Goal: Task Accomplishment & Management: Complete application form

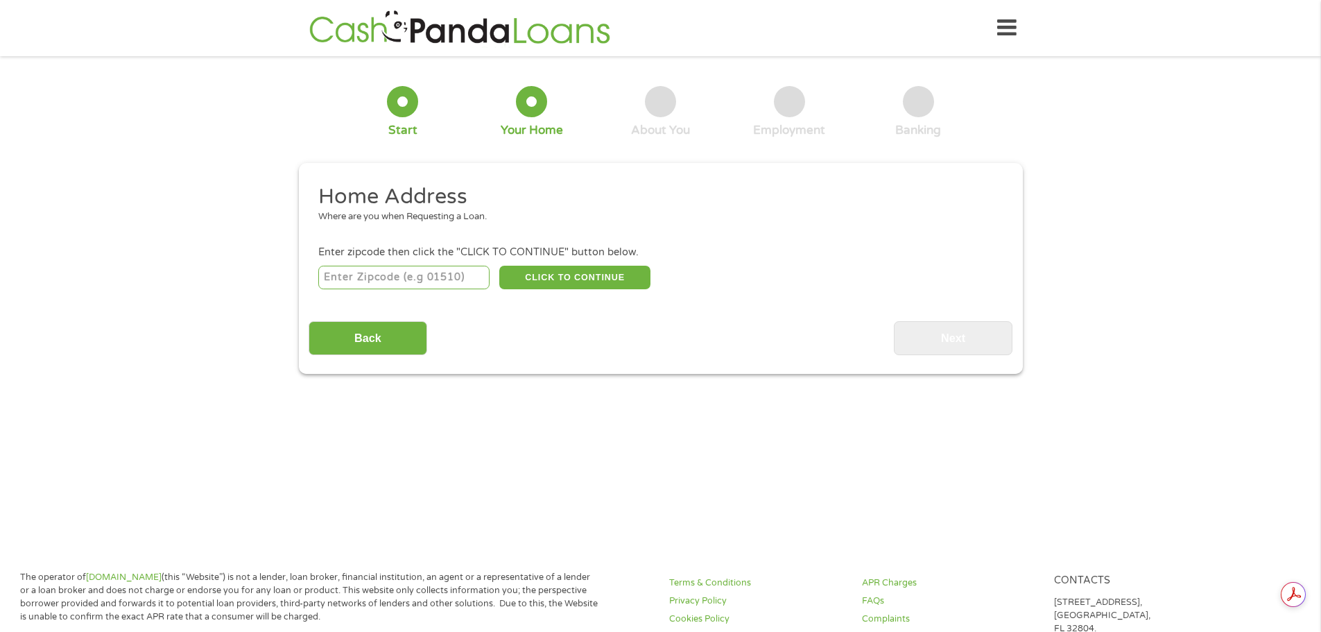
click at [433, 275] on input "number" at bounding box center [403, 278] width 171 height 24
type input "76629"
click at [627, 275] on button "CLICK TO CONTINUE" at bounding box center [574, 278] width 151 height 24
type input "76629"
type input "Bremond"
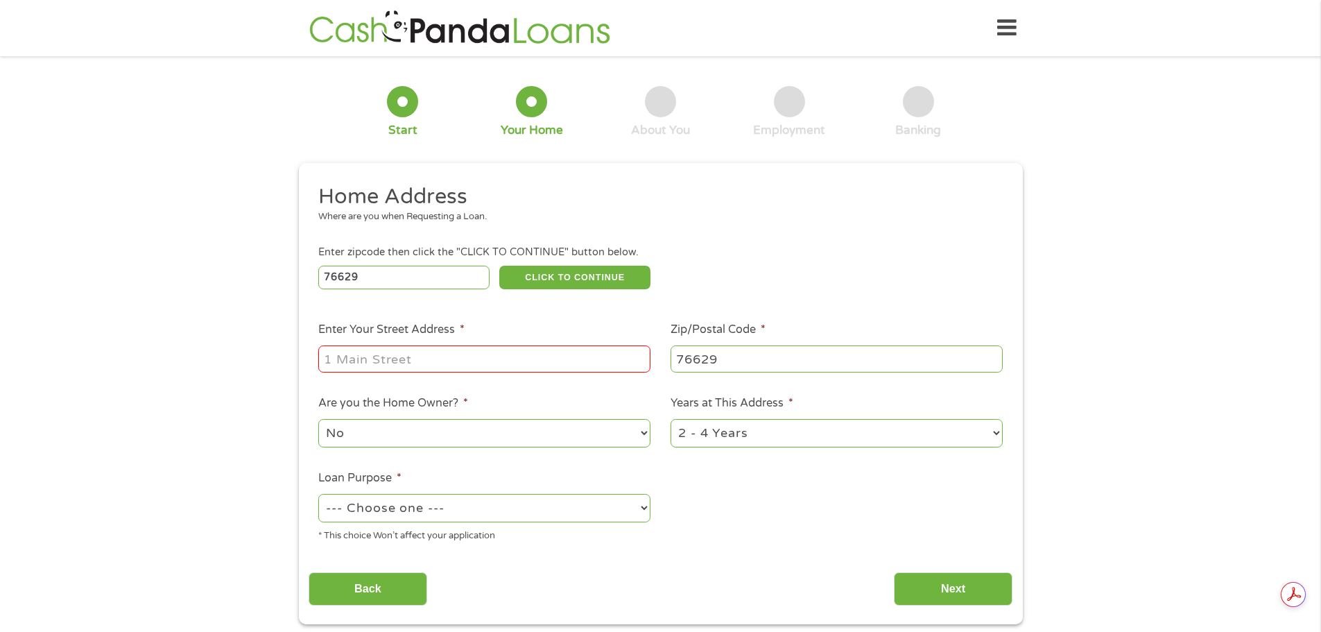
click at [479, 349] on input "Enter Your Street Address *" at bounding box center [484, 358] width 332 height 26
type input "[STREET_ADDRESS][PERSON_NAME]"
click at [431, 440] on select "No Yes" at bounding box center [484, 433] width 332 height 28
click at [770, 433] on select "1 Year or less 1 - 2 Years 2 - 4 Years Over 4 Years" at bounding box center [837, 433] width 332 height 28
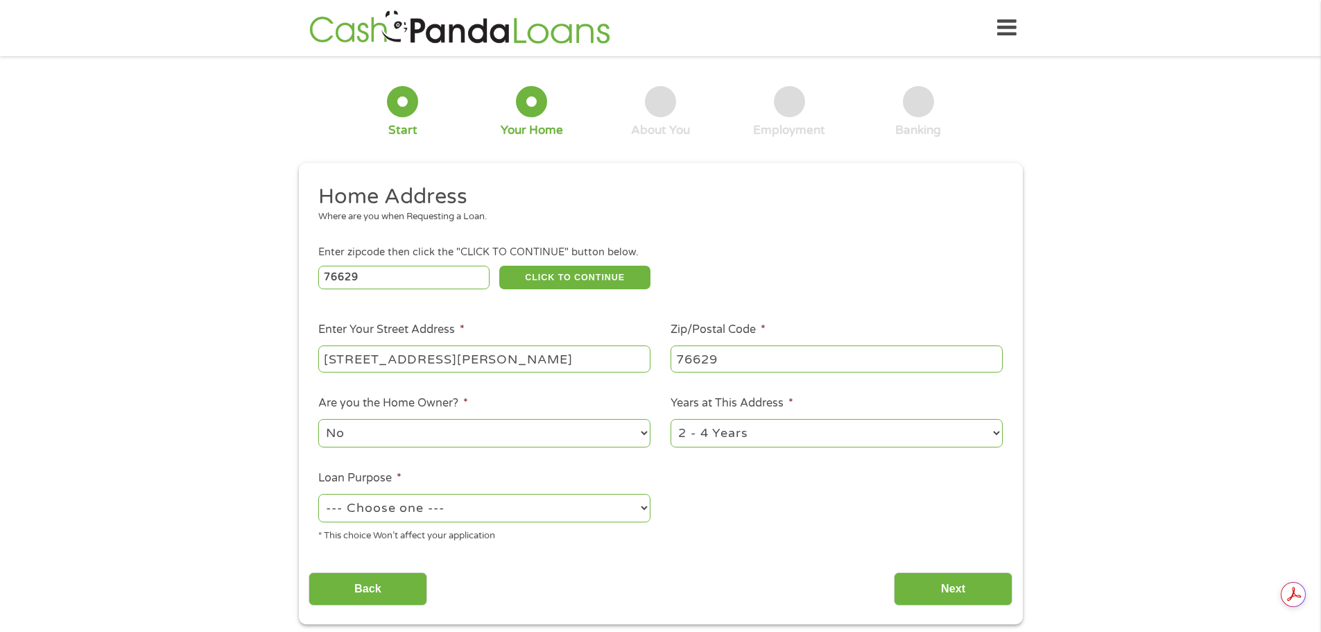
select select "60months"
click at [671, 419] on select "1 Year or less 1 - 2 Years 2 - 4 Years Over 4 Years" at bounding box center [837, 433] width 332 height 28
click at [492, 504] on select "--- Choose one --- Pay Bills Debt Consolidation Home Improvement Major Purchase…" at bounding box center [484, 508] width 332 height 28
select select "medicalexpenses"
click at [318, 494] on select "--- Choose one --- Pay Bills Debt Consolidation Home Improvement Major Purchase…" at bounding box center [484, 508] width 332 height 28
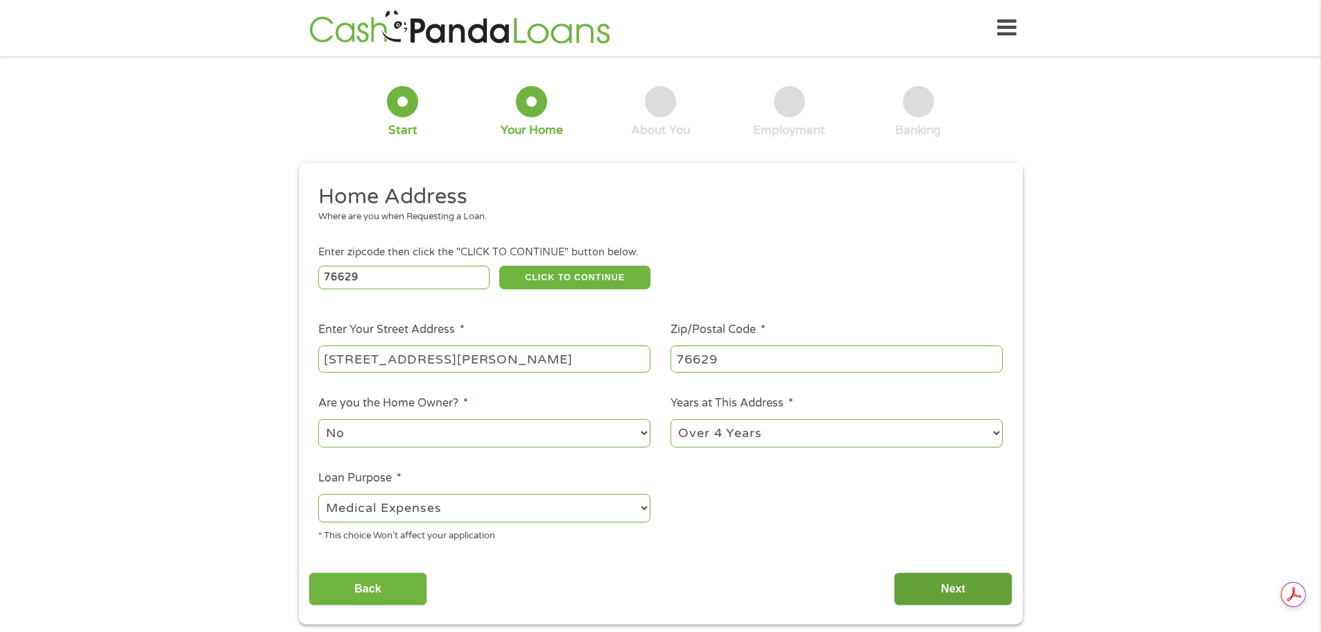
click at [936, 602] on input "Next" at bounding box center [953, 589] width 119 height 34
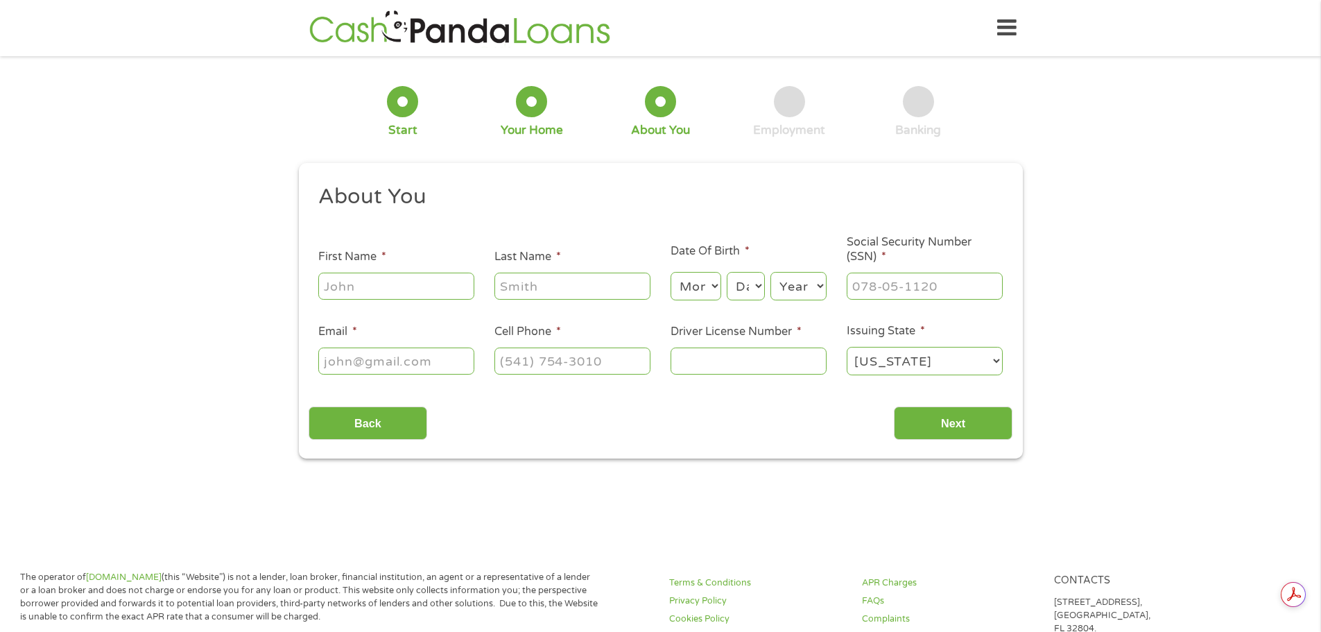
click at [334, 294] on input "First Name *" at bounding box center [396, 286] width 156 height 26
type input "[PERSON_NAME]"
type input "[PERSON_NAME][EMAIL_ADDRESS][PERSON_NAME][DOMAIN_NAME]"
type input "[PHONE_NUMBER]"
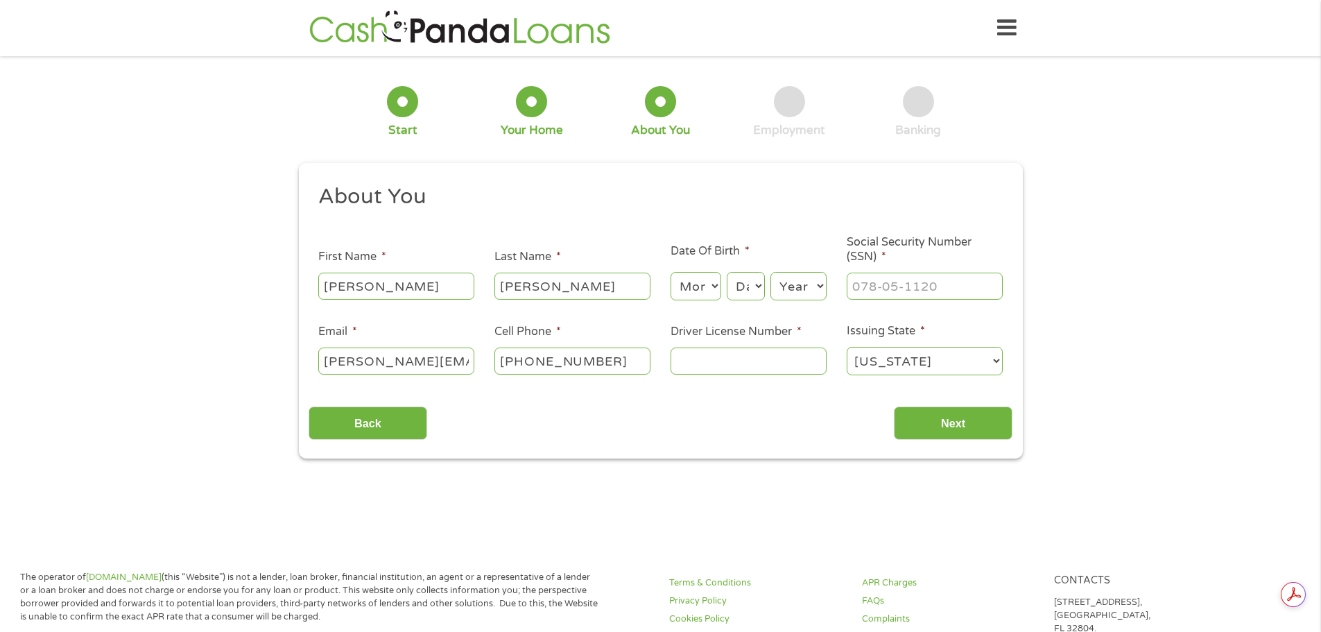
click at [714, 285] on select "Month 1 2 3 4 5 6 7 8 9 10 11 12" at bounding box center [696, 286] width 51 height 28
select select "4"
click at [671, 272] on select "Month 1 2 3 4 5 6 7 8 9 10 11 12" at bounding box center [696, 286] width 51 height 28
click at [746, 291] on select "Day 1 2 3 4 5 6 7 8 9 10 11 12 13 14 15 16 17 18 19 20 21 22 23 24 25 26 27 28 …" at bounding box center [745, 286] width 37 height 28
select select "22"
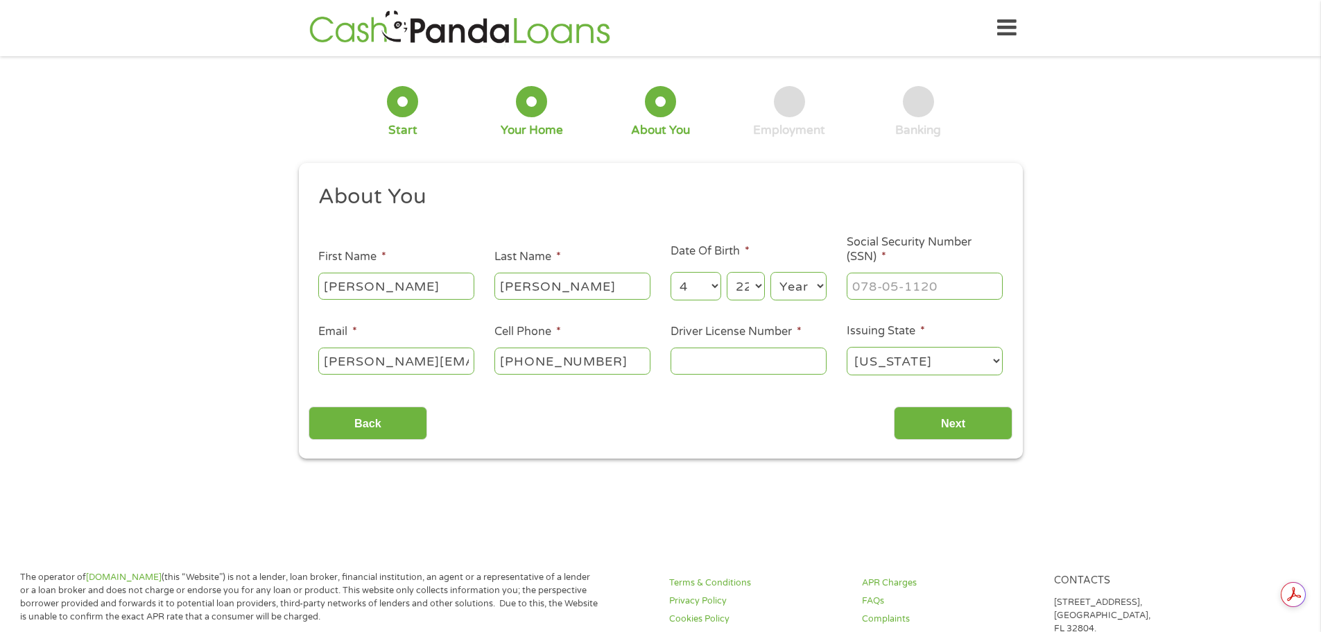
click at [727, 272] on select "Day 1 2 3 4 5 6 7 8 9 10 11 12 13 14 15 16 17 18 19 20 21 22 23 24 25 26 27 28 …" at bounding box center [745, 286] width 37 height 28
click at [800, 291] on select "Year [DATE] 2006 2005 2004 2003 2002 2001 2000 1999 1998 1997 1996 1995 1994 19…" at bounding box center [798, 286] width 56 height 28
select select "1982"
click at [770, 272] on select "Year [DATE] 2006 2005 2004 2003 2002 2001 2000 1999 1998 1997 1996 1995 1994 19…" at bounding box center [798, 286] width 56 height 28
click at [860, 291] on input "___-__-____" at bounding box center [925, 286] width 156 height 26
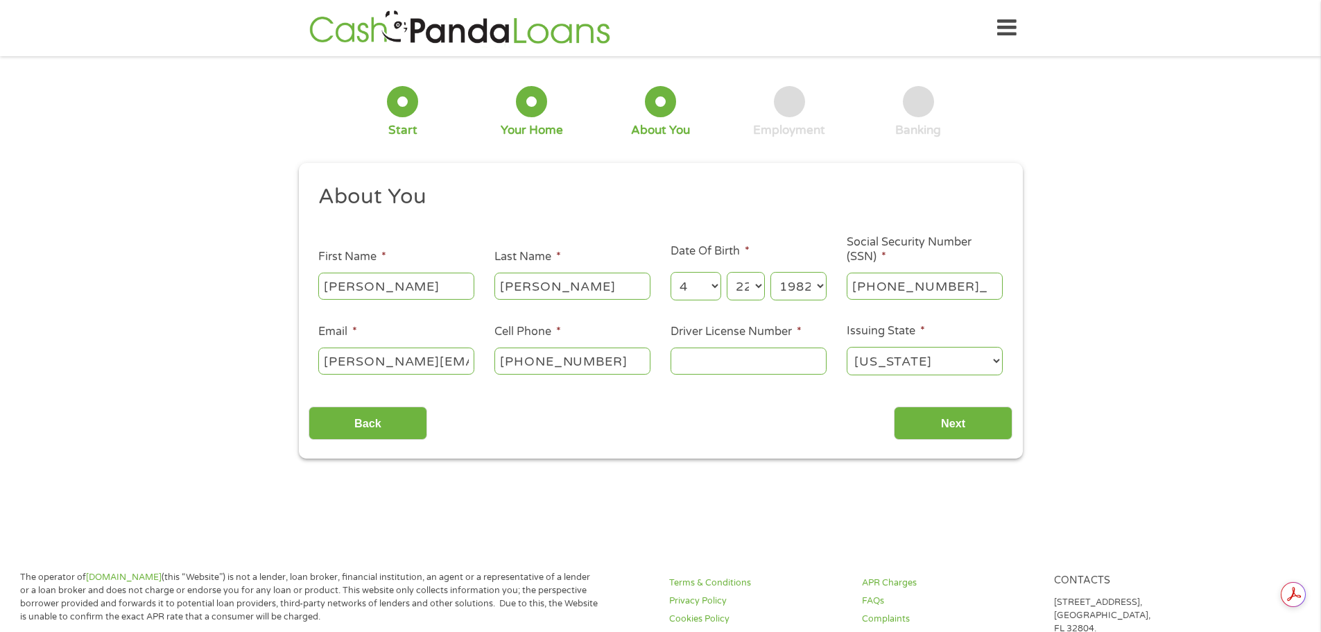
type input "464-85-1949"
click at [687, 365] on input "Driver License Number *" at bounding box center [749, 360] width 156 height 26
type input "10618743"
click at [937, 423] on input "Next" at bounding box center [953, 423] width 119 height 34
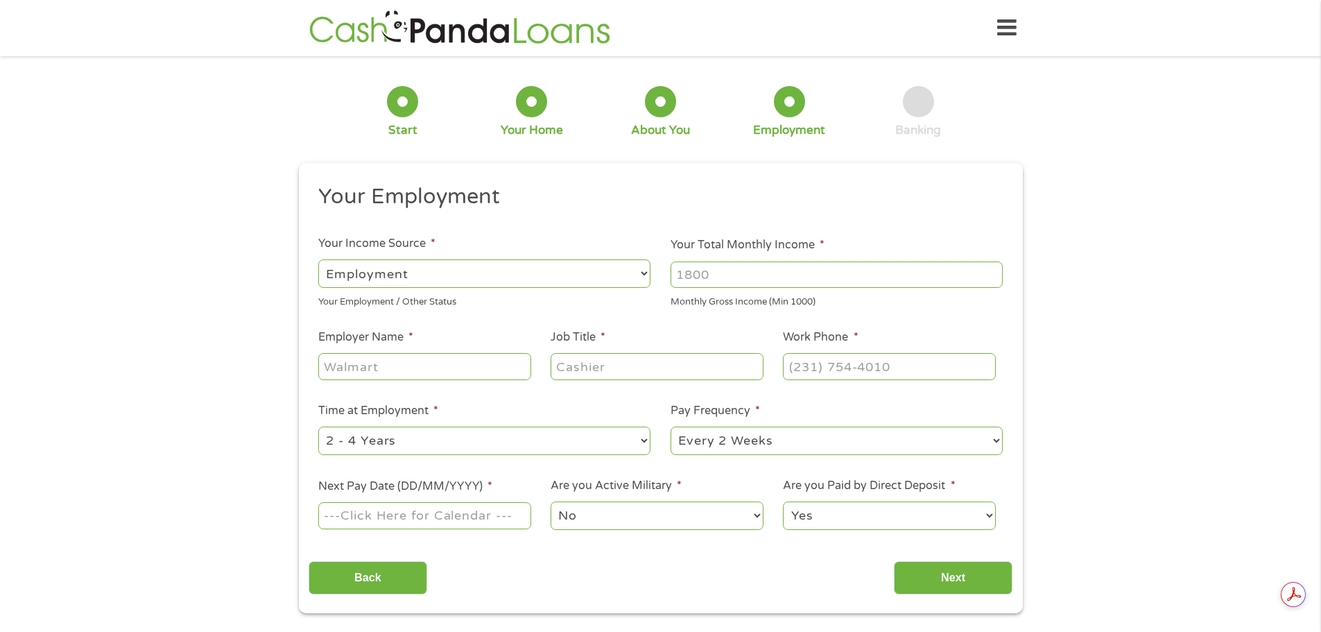
click at [772, 278] on input "Your Total Monthly Income *" at bounding box center [837, 274] width 332 height 26
type input "4675"
click at [454, 361] on input "Employer Name *" at bounding box center [424, 366] width 212 height 26
type input "TEEX"
type input "Financial Accountant"
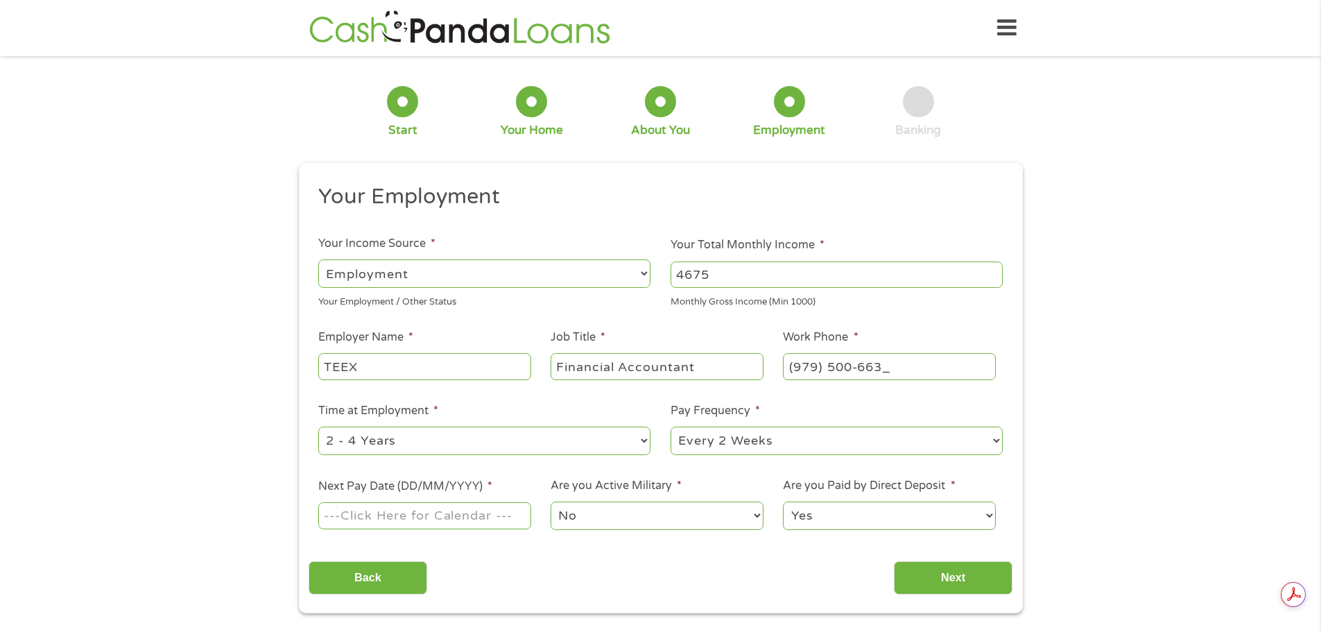
type input "[PHONE_NUMBER]"
click at [640, 446] on select "--- Choose one --- 1 Year or less 1 - 2 Years 2 - 4 Years Over 4 Years" at bounding box center [484, 440] width 332 height 28
select select "60months"
click at [318, 426] on select "--- Choose one --- 1 Year or less 1 - 2 Years 2 - 4 Years Over 4 Years" at bounding box center [484, 440] width 332 height 28
click at [716, 451] on select "--- Choose one --- Every 2 Weeks Every Week Monthly Semi-Monthly" at bounding box center [837, 440] width 332 height 28
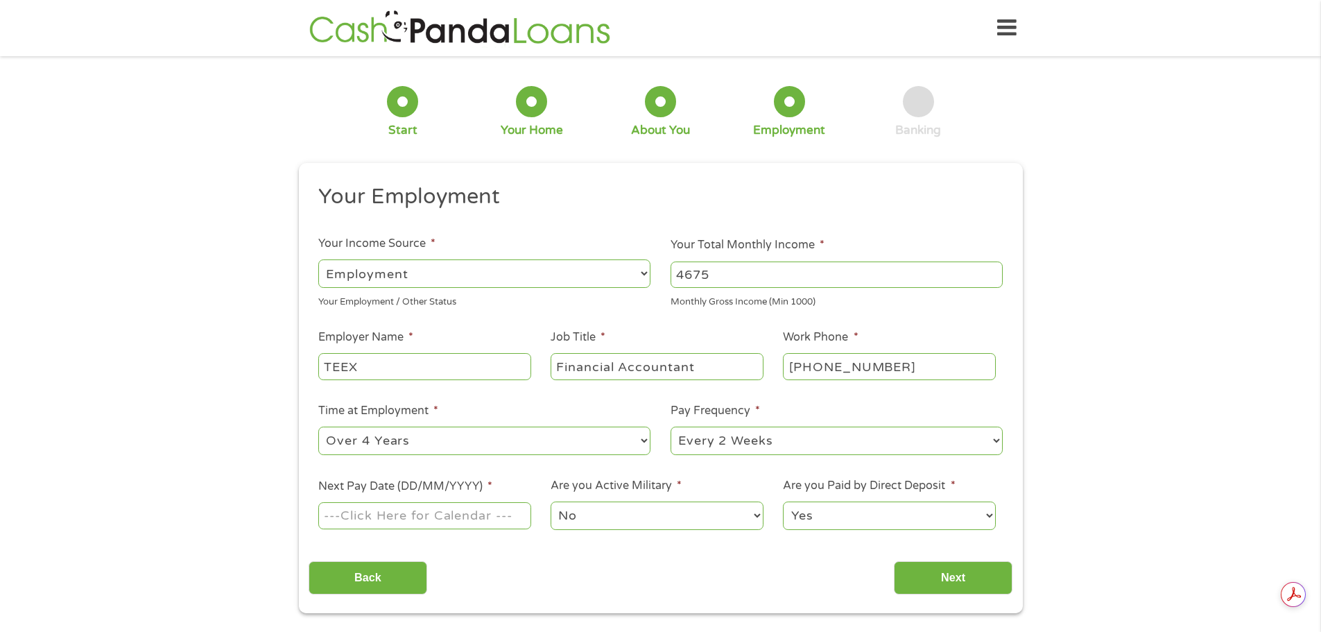
select select "monthly"
click at [671, 426] on select "--- Choose one --- Every 2 Weeks Every Week Monthly Semi-Monthly" at bounding box center [837, 440] width 332 height 28
click at [438, 526] on input "Next Pay Date (DD/MM/YYYY) *" at bounding box center [424, 515] width 212 height 26
type input "[DATE]"
click at [860, 510] on select "Yes No" at bounding box center [889, 515] width 212 height 28
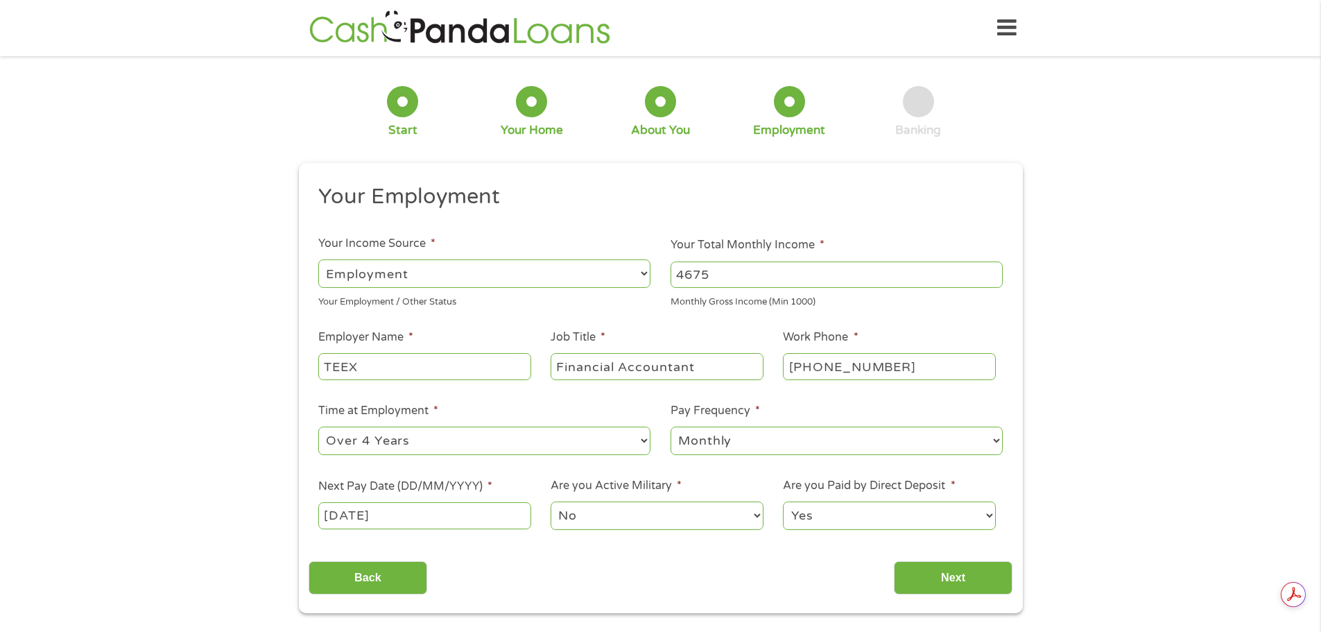
click at [860, 510] on select "Yes No" at bounding box center [889, 515] width 212 height 28
click at [964, 574] on input "Next" at bounding box center [953, 578] width 119 height 34
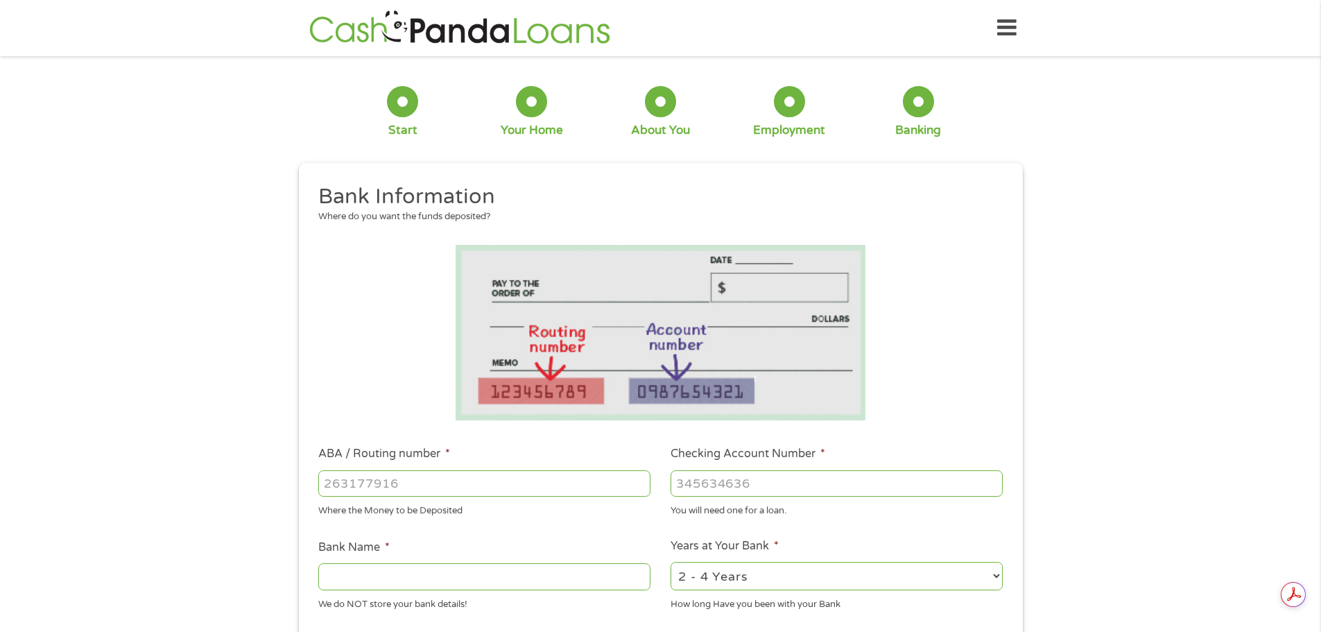
click at [330, 478] on input "ABA / Routing number *" at bounding box center [484, 483] width 332 height 26
type input "113119985"
type input "SOUTHSTAR BANK SSB"
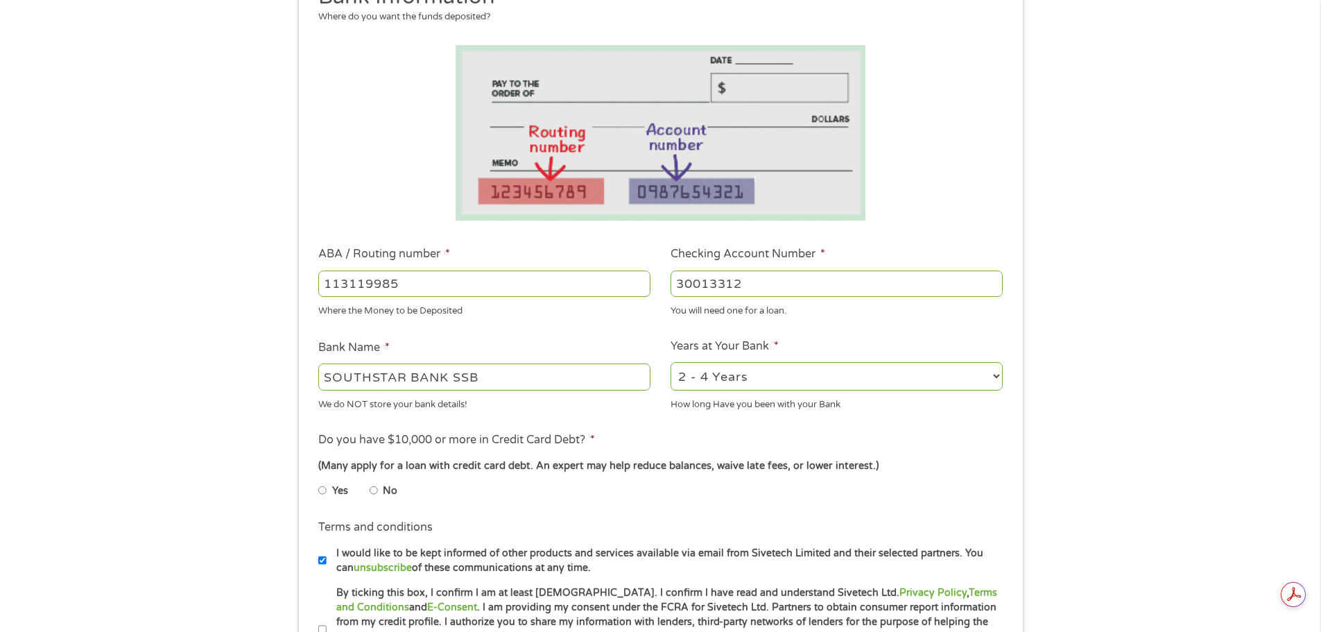
scroll to position [208, 0]
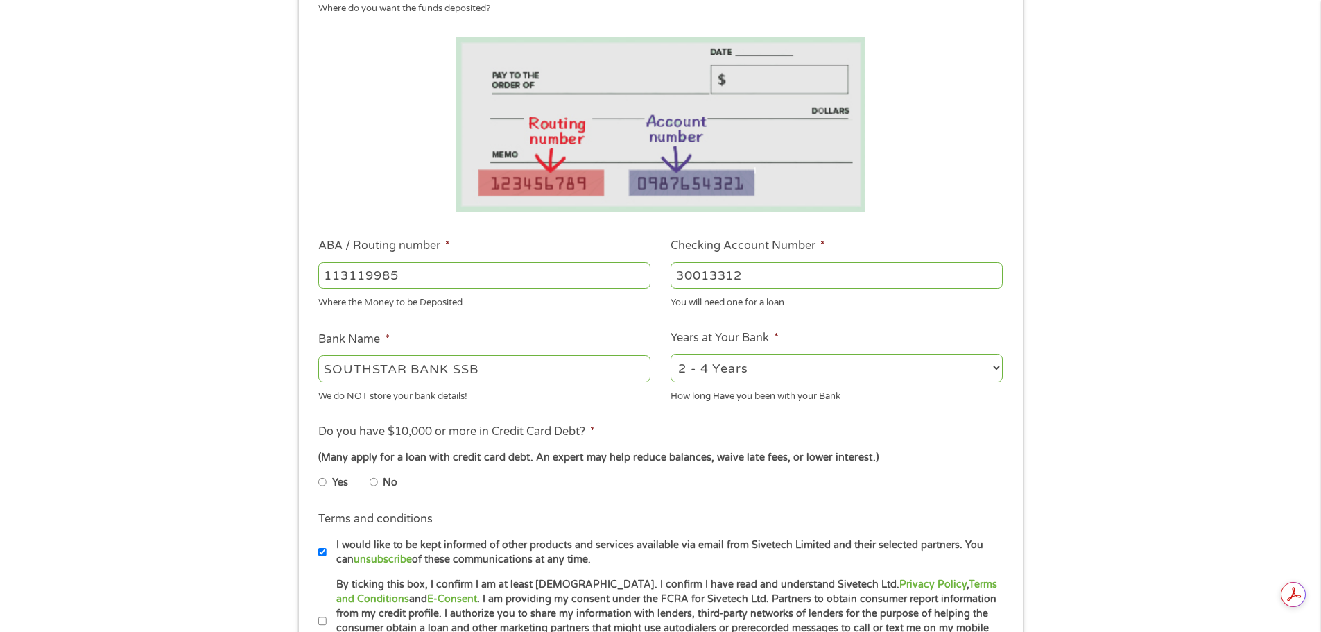
type input "30013312"
click at [739, 375] on select "2 - 4 Years 6 - 12 Months 1 - 2 Years Over 4 Years" at bounding box center [837, 368] width 332 height 28
select select "60months"
click at [671, 354] on select "2 - 4 Years 6 - 12 Months 1 - 2 Years Over 4 Years" at bounding box center [837, 368] width 332 height 28
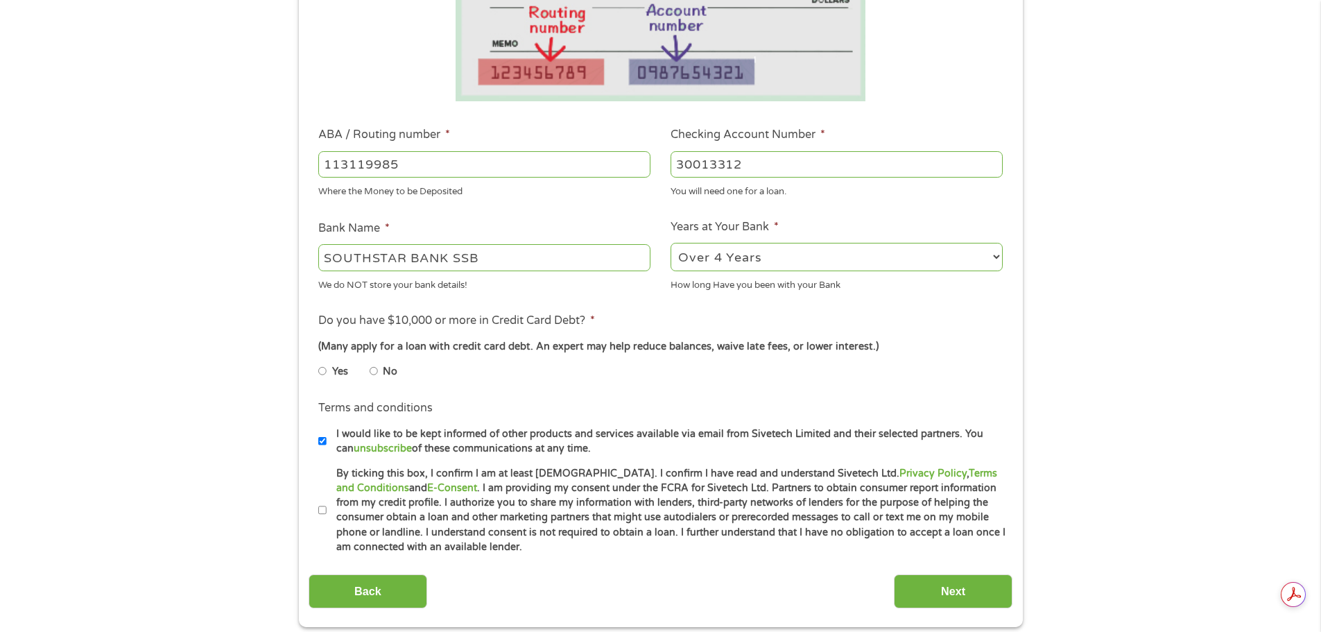
scroll to position [347, 0]
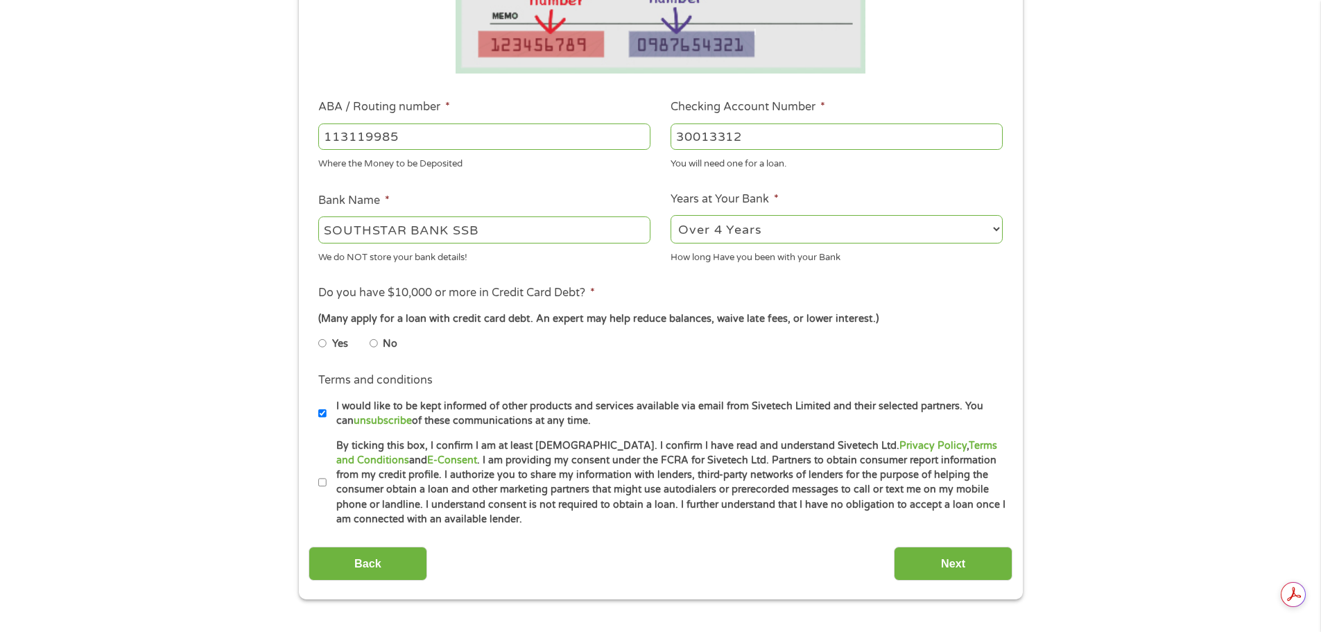
click at [374, 346] on input "No" at bounding box center [374, 343] width 8 height 22
radio input "true"
click at [324, 482] on input "By ticking this box, I confirm I am at least [DEMOGRAPHIC_DATA]. I confirm I ha…" at bounding box center [322, 483] width 8 height 22
checkbox input "true"
click at [935, 554] on input "Next" at bounding box center [953, 563] width 119 height 34
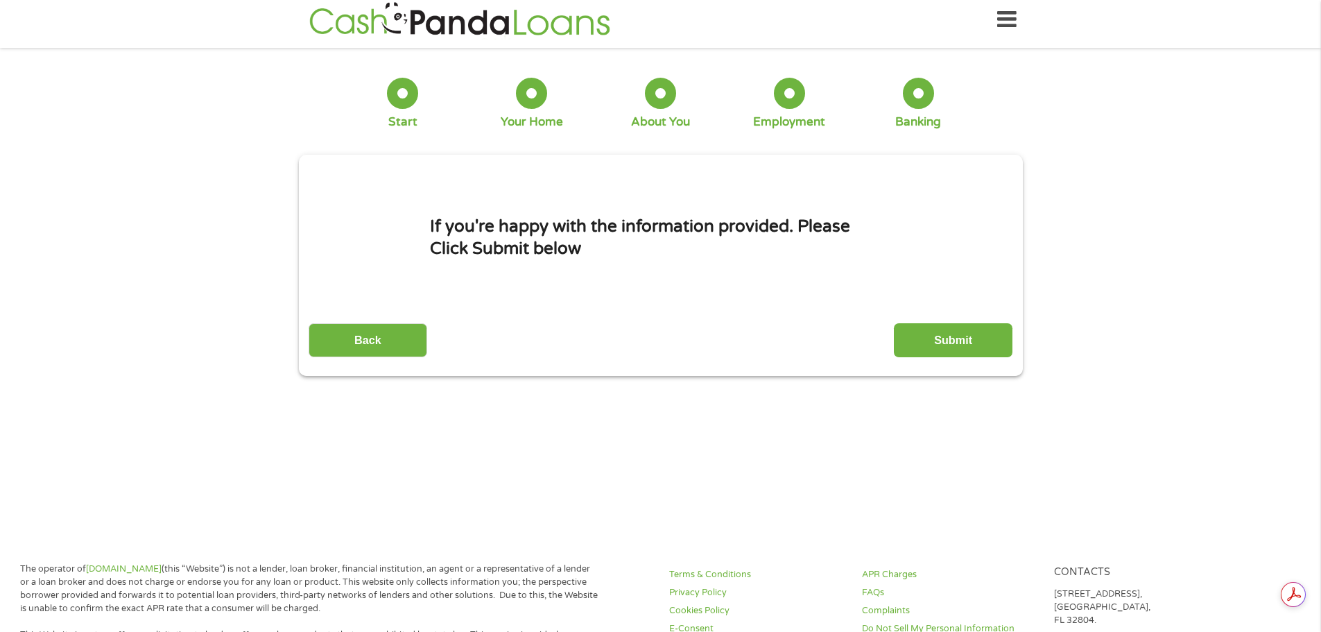
scroll to position [0, 0]
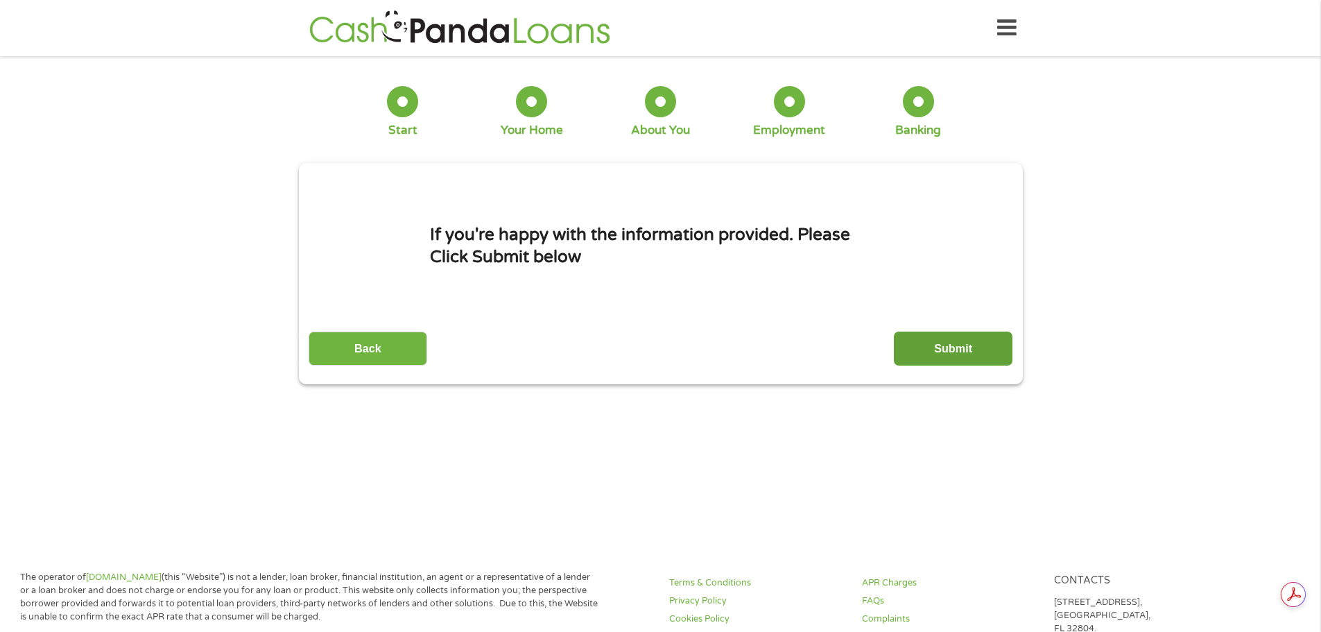
click at [968, 347] on input "Submit" at bounding box center [953, 348] width 119 height 34
